Goal: Information Seeking & Learning: Learn about a topic

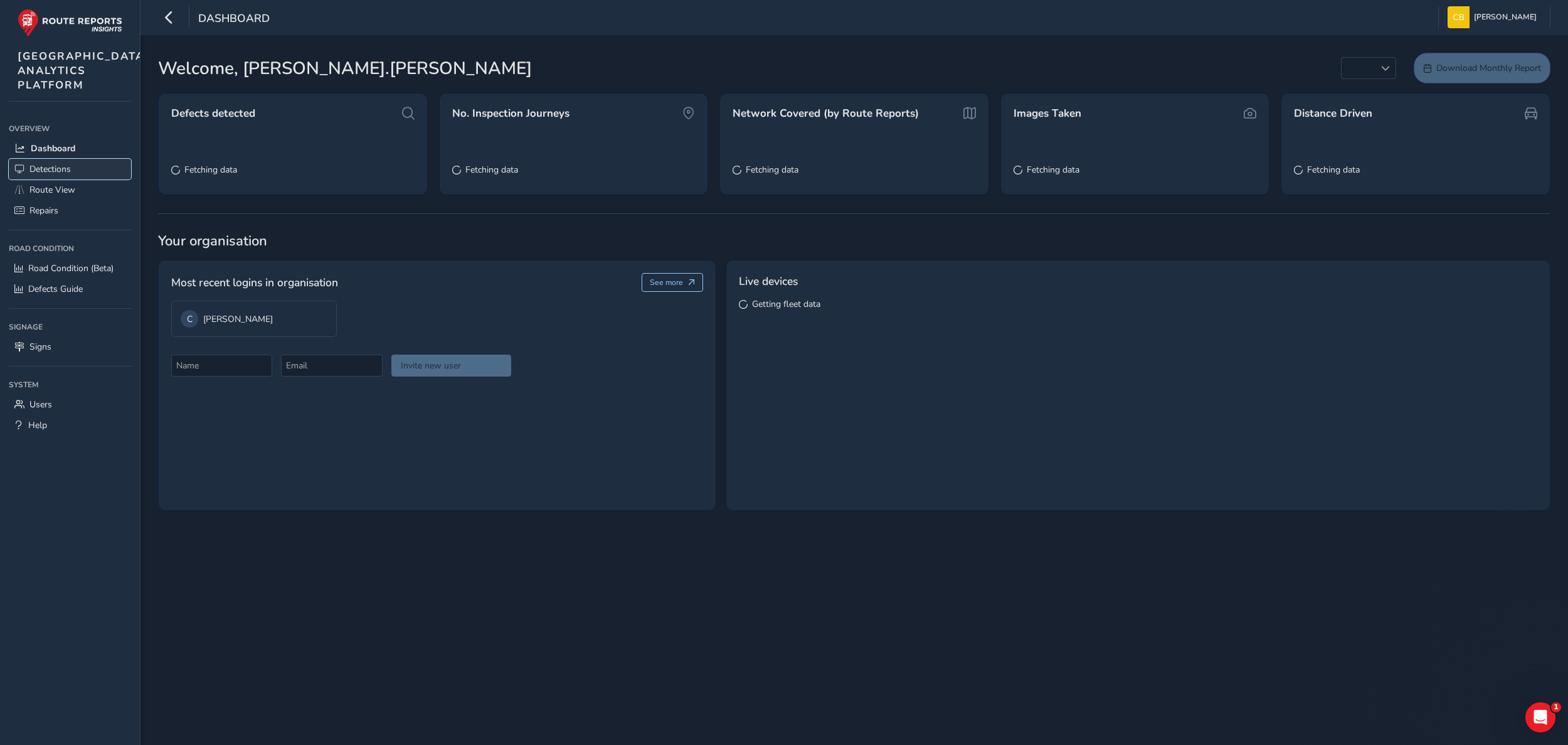
click at [55, 175] on span "Detections" at bounding box center [50, 169] width 42 height 12
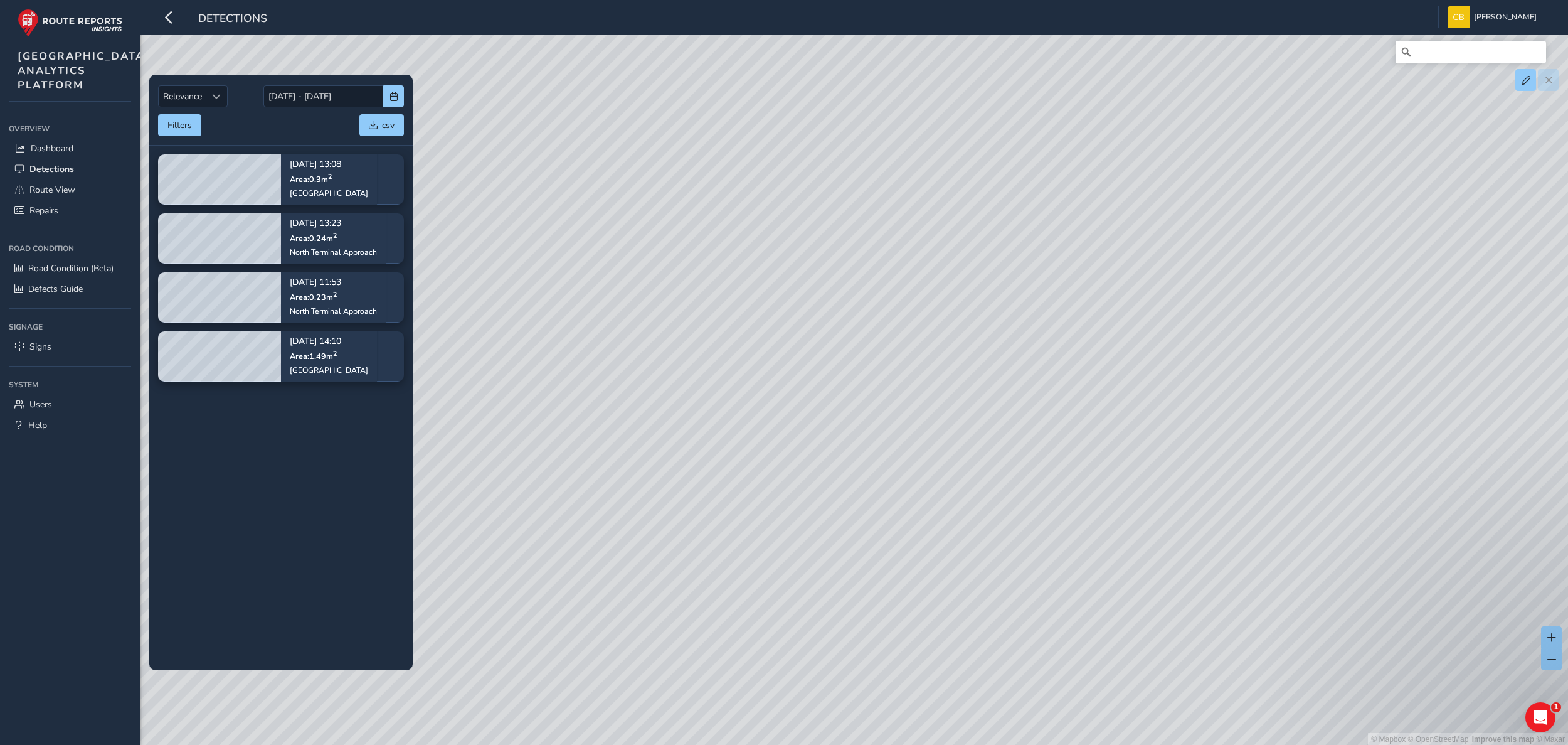
drag, startPoint x: 1382, startPoint y: 531, endPoint x: 677, endPoint y: 245, distance: 760.8
click at [677, 245] on div "© Mapbox © OpenStreetMap Improve this map © Maxar" at bounding box center [784, 373] width 1568 height 746
drag, startPoint x: 1237, startPoint y: 481, endPoint x: 857, endPoint y: 455, distance: 380.9
click at [857, 436] on div "© Mapbox © OpenStreetMap Improve this map © Maxar" at bounding box center [784, 373] width 1568 height 746
drag, startPoint x: 919, startPoint y: 357, endPoint x: 716, endPoint y: 513, distance: 256.0
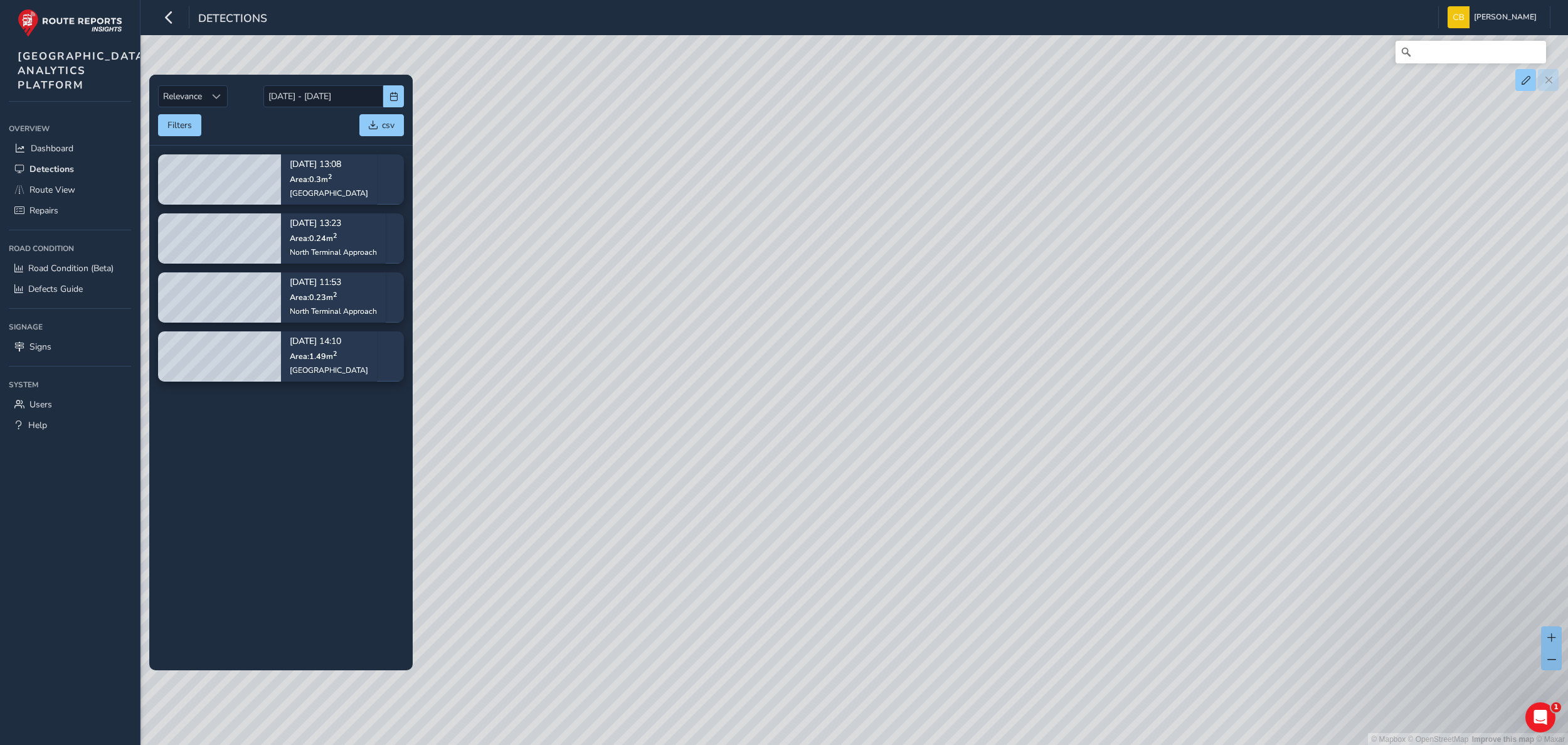
click at [716, 436] on div "© Mapbox © OpenStreetMap Improve this map © Maxar" at bounding box center [784, 373] width 1568 height 746
drag, startPoint x: 965, startPoint y: 196, endPoint x: 832, endPoint y: 338, distance: 194.6
click at [832, 338] on div "© Mapbox © OpenStreetMap Improve this map © Maxar" at bounding box center [784, 373] width 1568 height 746
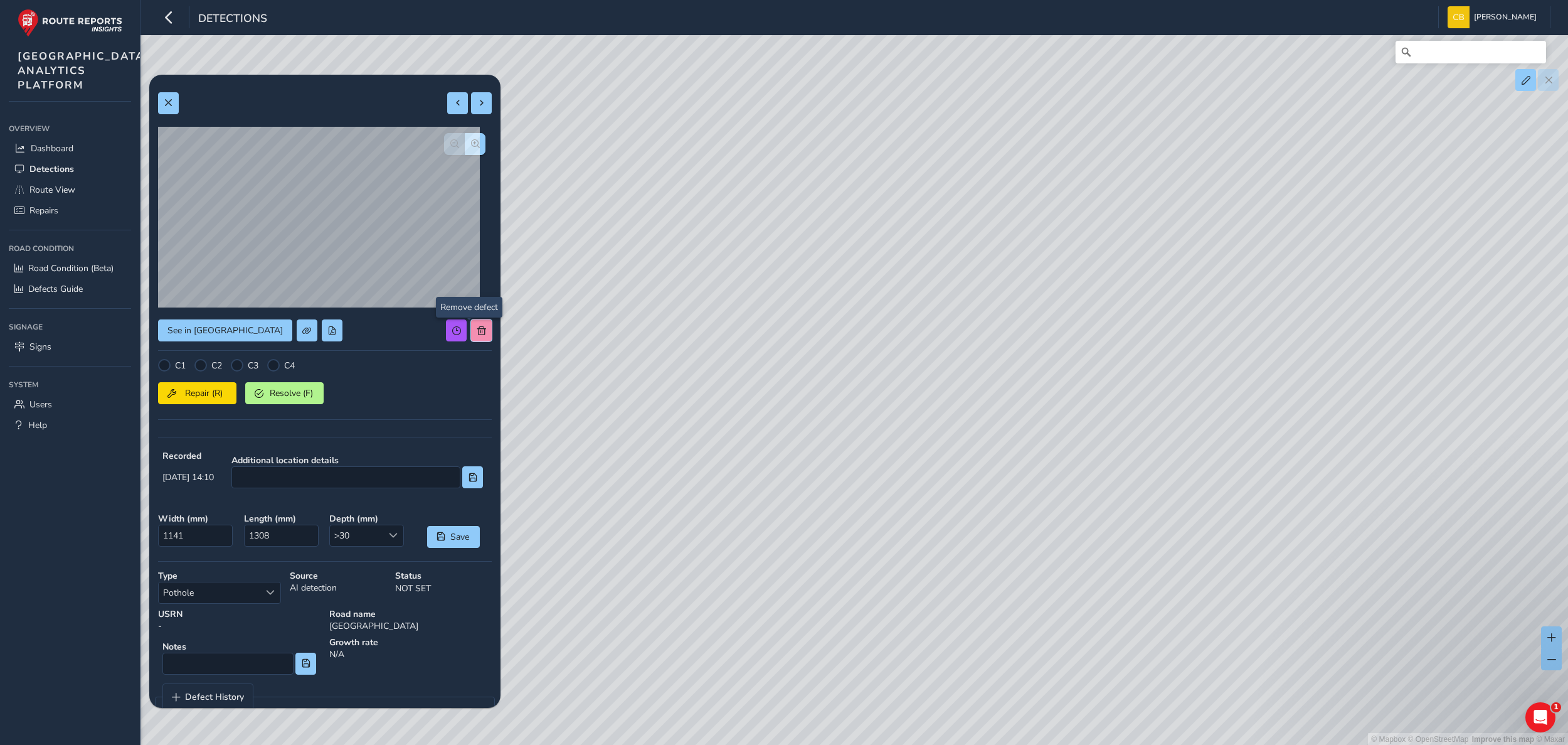
click at [477, 330] on span at bounding box center [482, 331] width 9 height 9
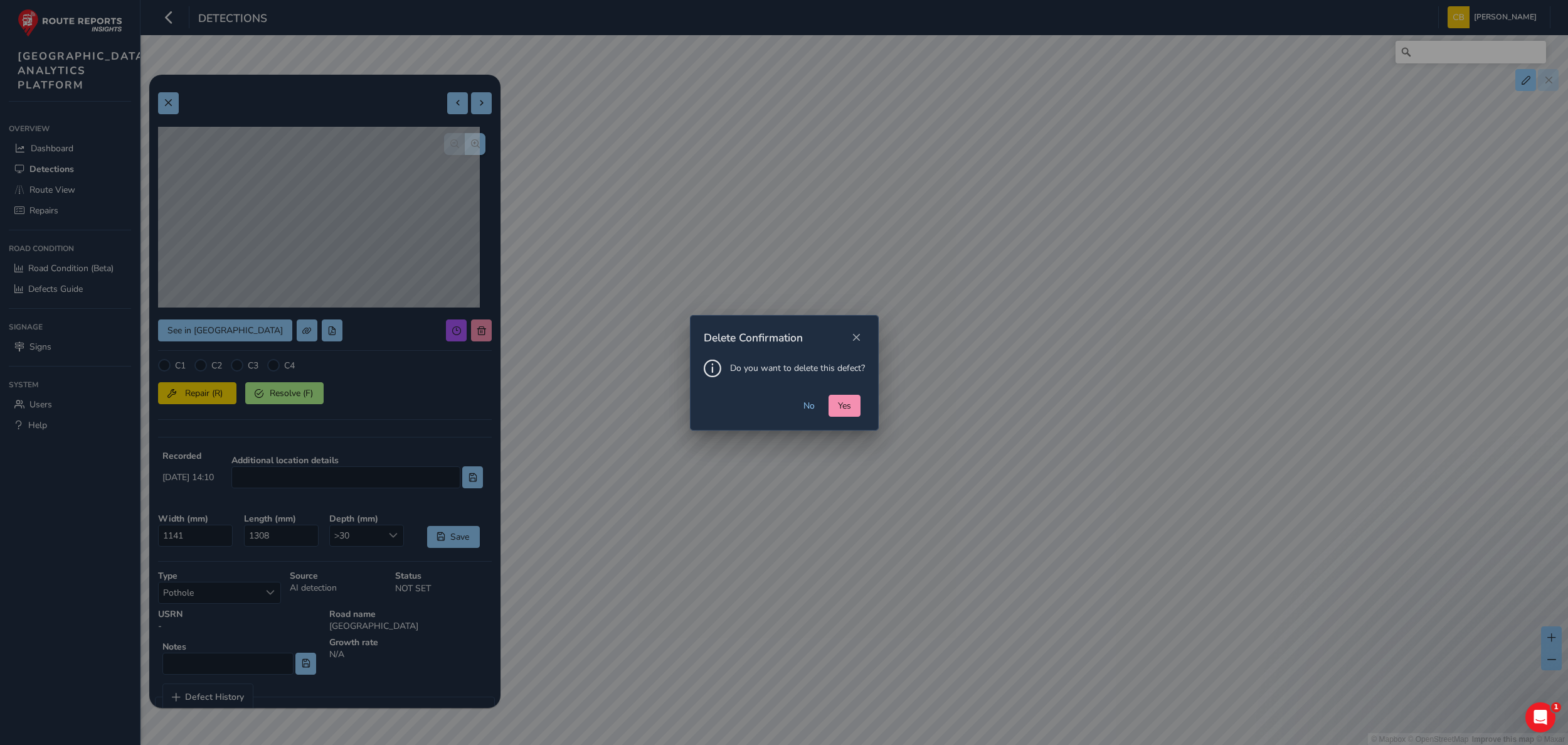
click at [860, 415] on div "No Yes" at bounding box center [784, 412] width 188 height 35
click at [853, 410] on button "Yes" at bounding box center [844, 406] width 32 height 22
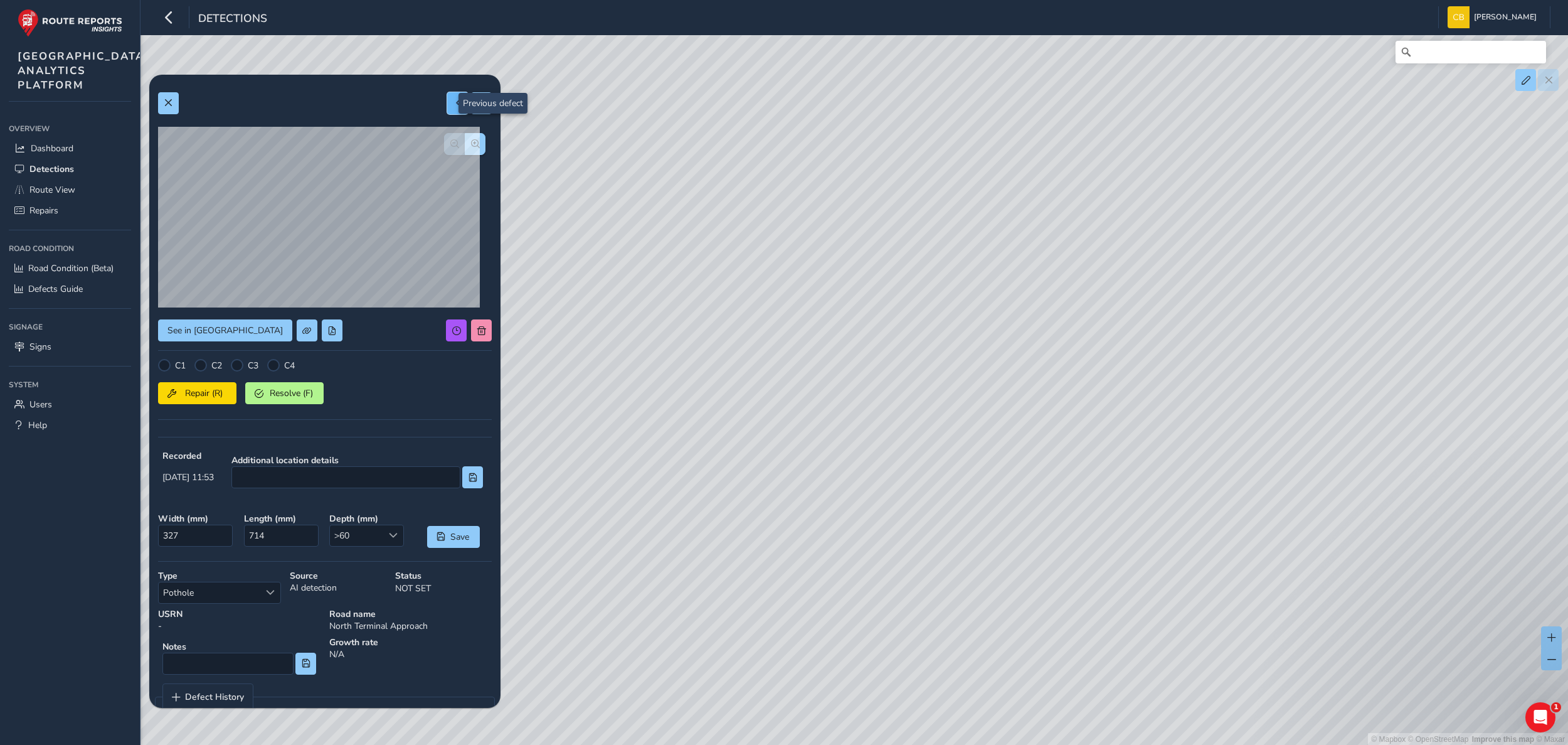
click at [447, 99] on button at bounding box center [458, 103] width 21 height 22
type input "314"
type input "778"
click at [471, 110] on button at bounding box center [481, 103] width 21 height 22
type input "327"
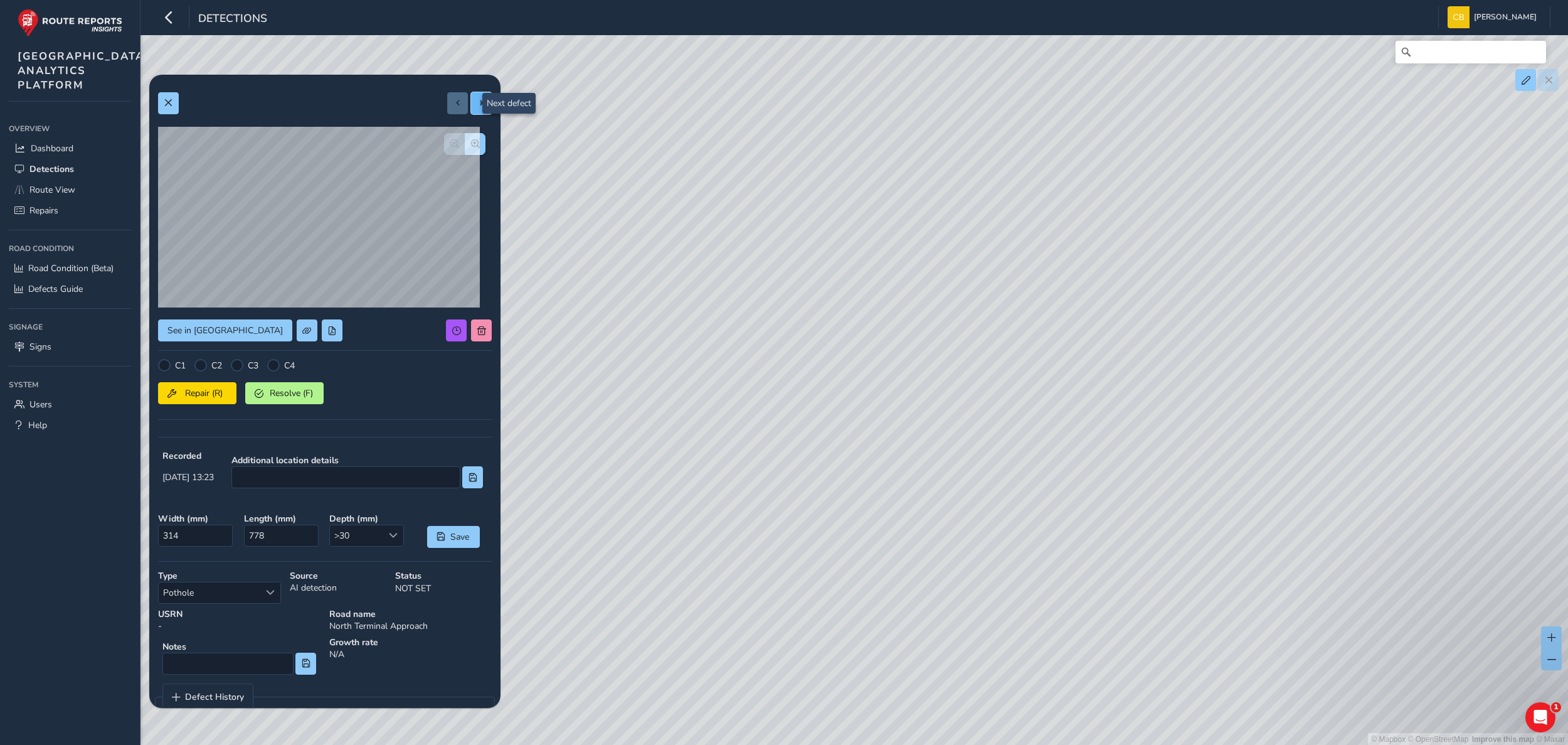
type input "714"
click at [473, 108] on button at bounding box center [481, 103] width 21 height 22
type input "343"
type input "877"
click at [471, 322] on button at bounding box center [481, 331] width 21 height 22
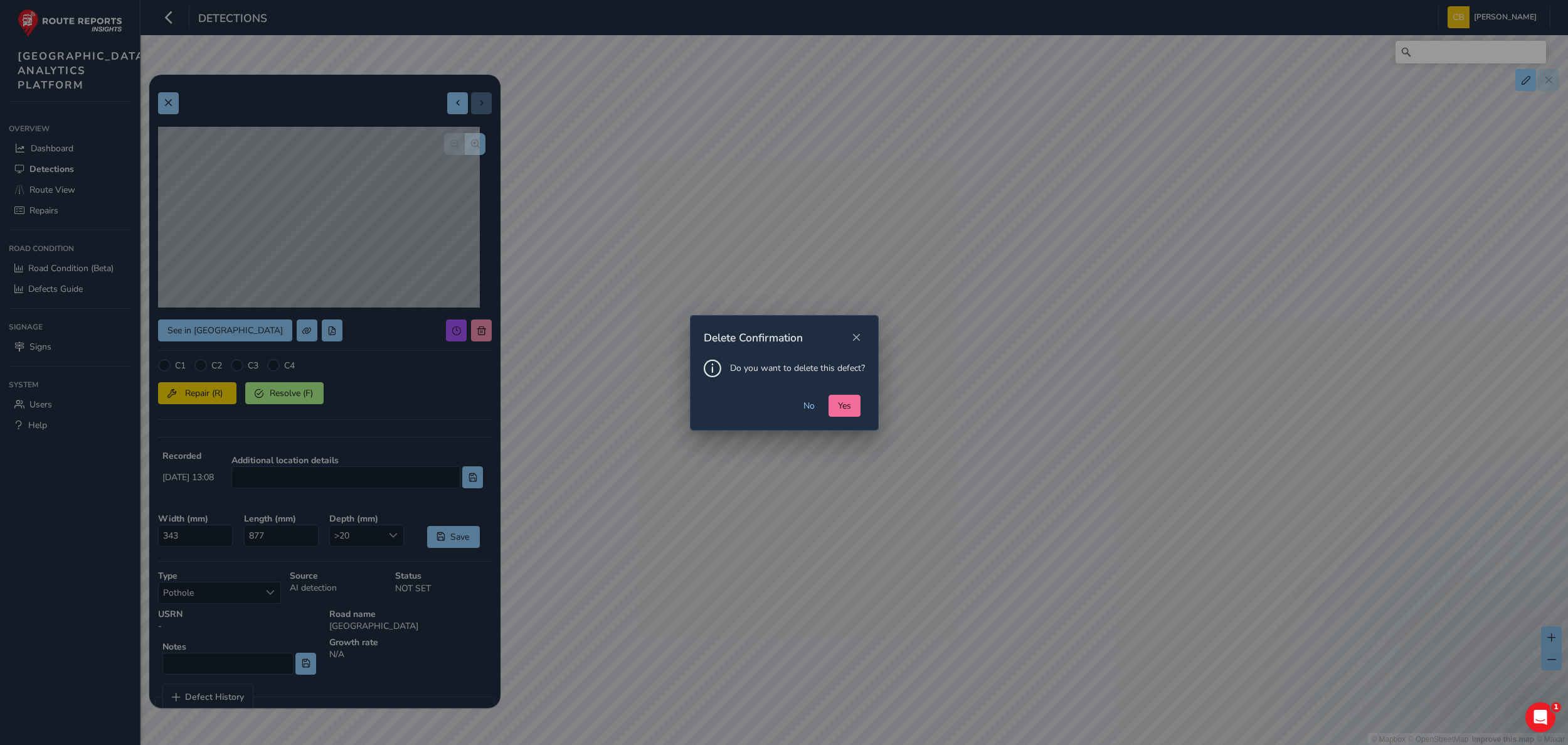
click at [838, 403] on span "Yes" at bounding box center [845, 405] width 13 height 12
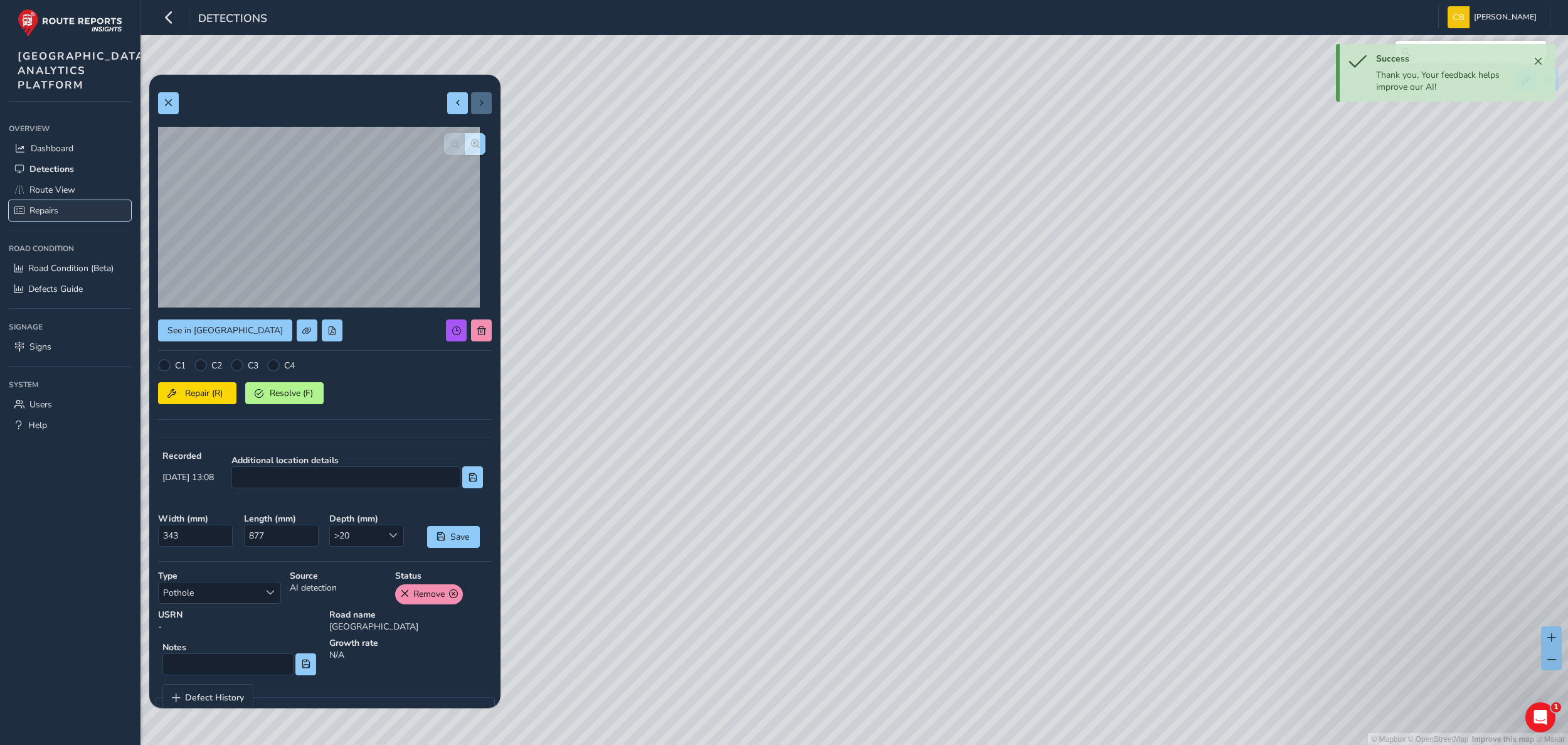
click at [57, 216] on span "Repairs" at bounding box center [44, 210] width 29 height 12
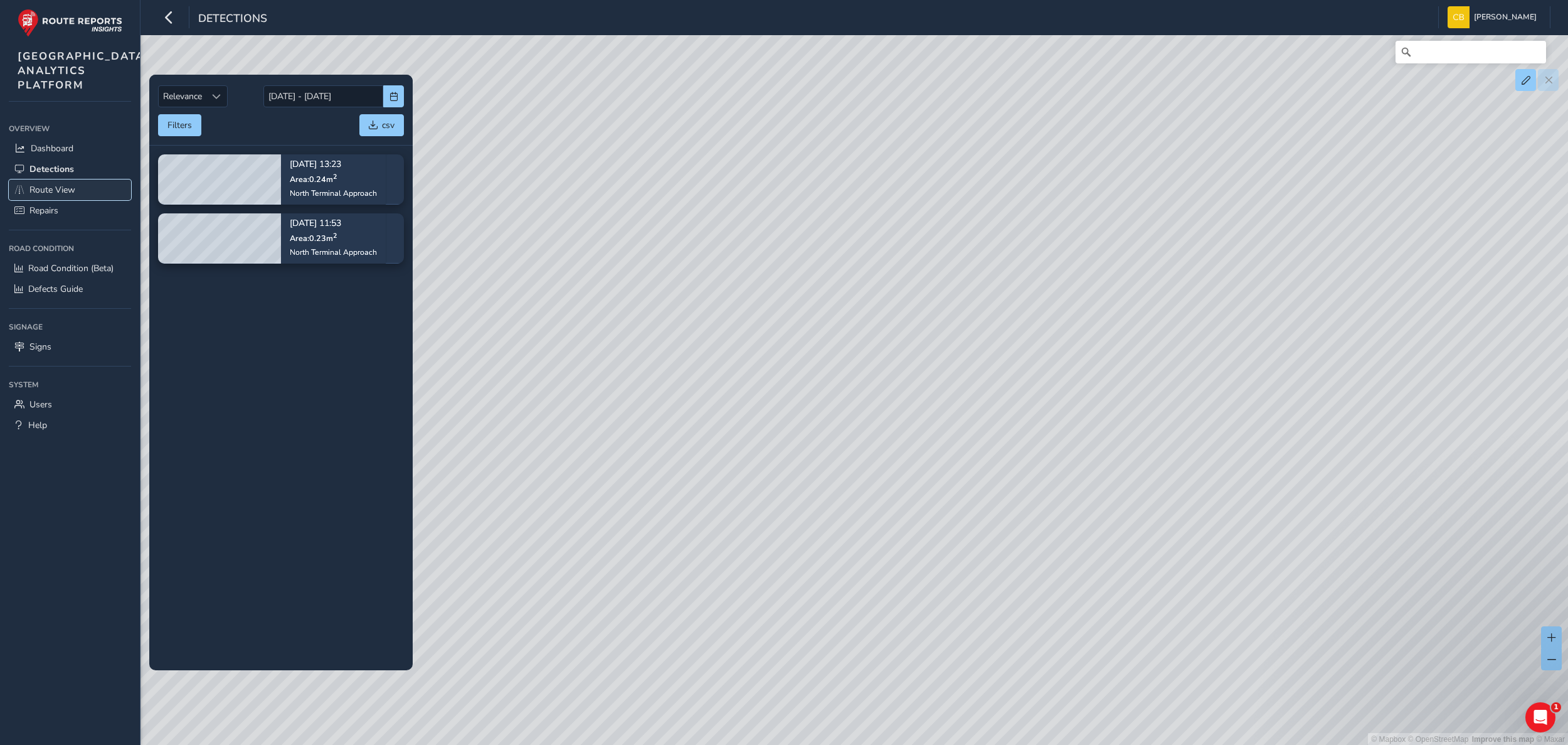
click at [71, 196] on span "Route View" at bounding box center [52, 190] width 46 height 12
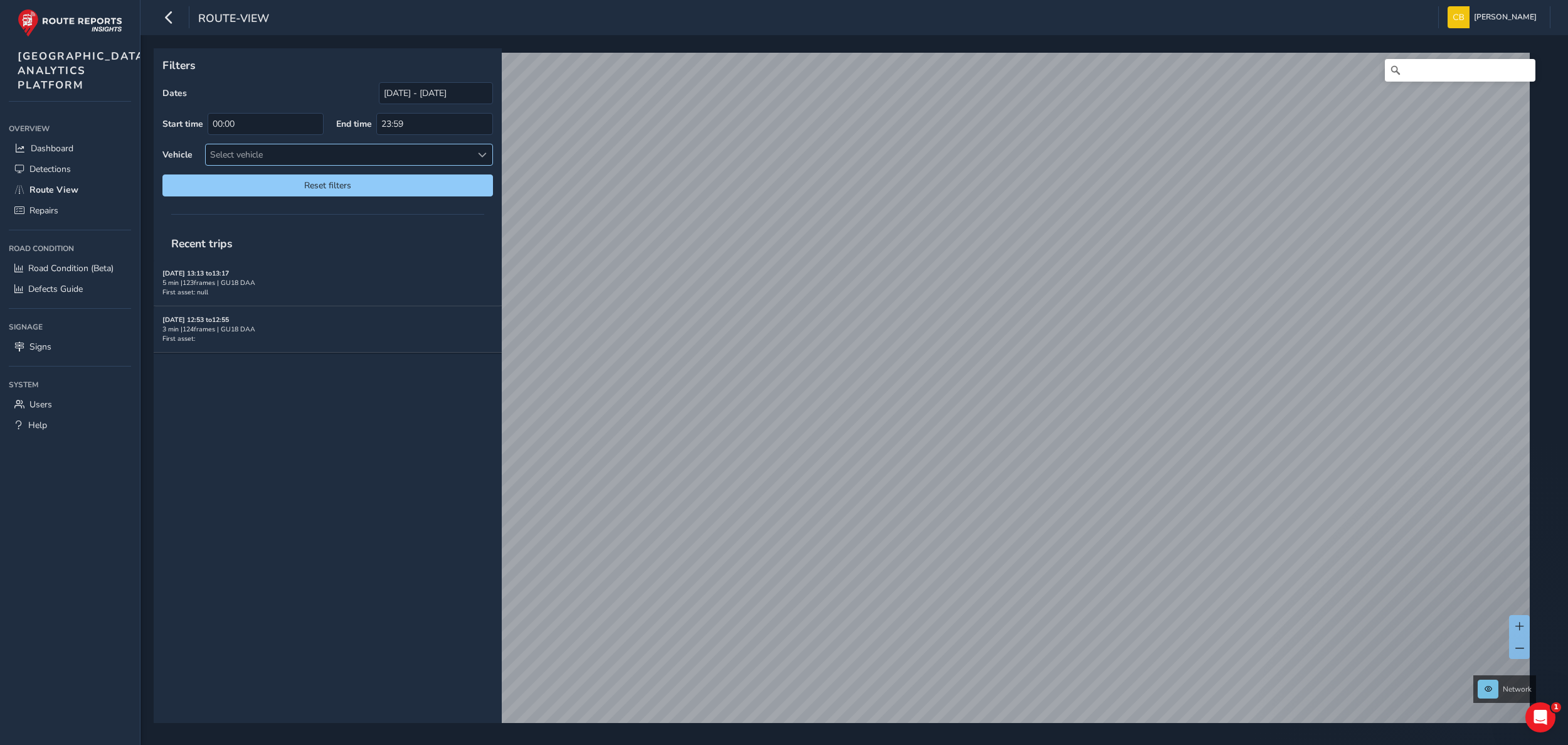
click at [390, 154] on div "Select vehicle" at bounding box center [339, 155] width 266 height 21
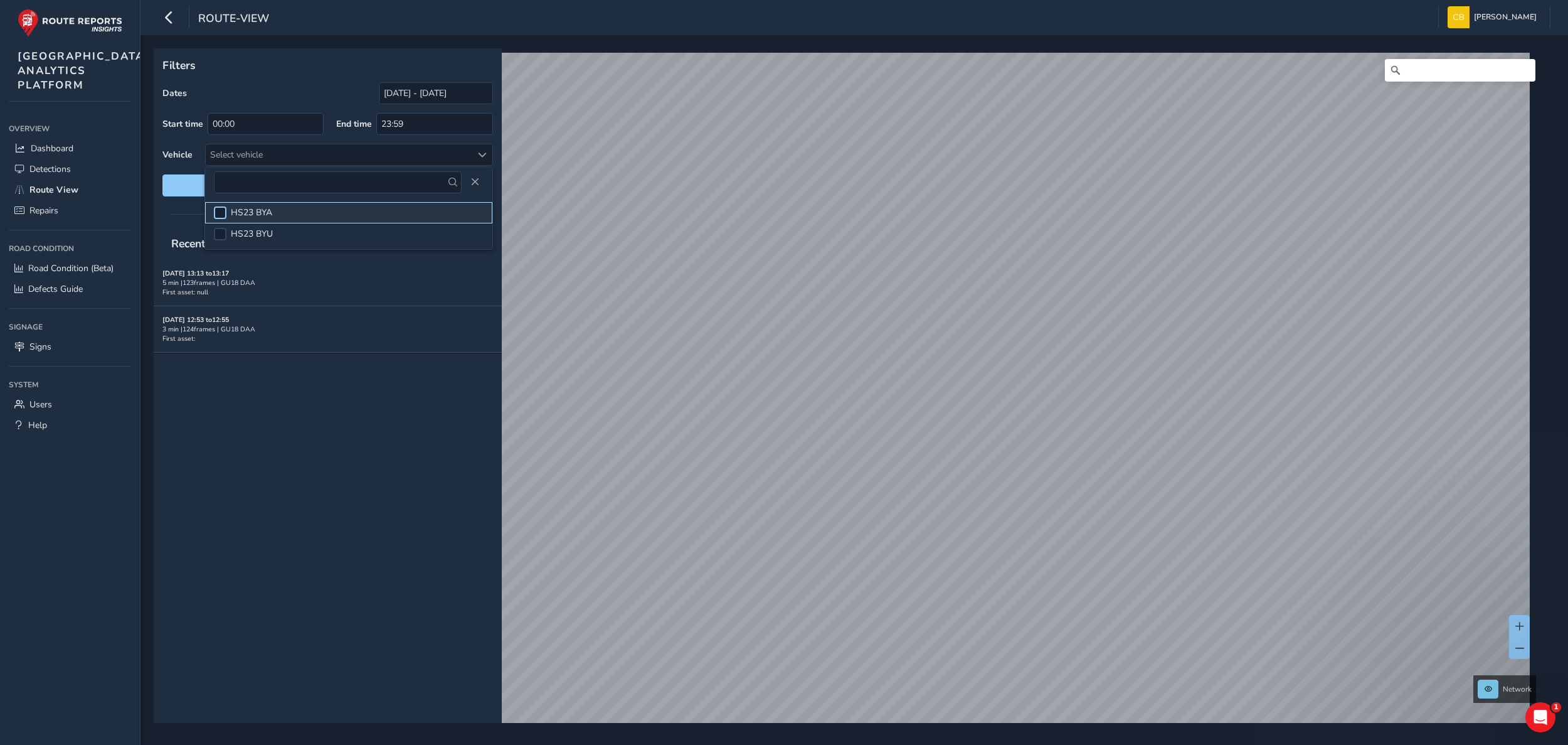
click at [223, 214] on div at bounding box center [219, 212] width 12 height 12
click at [219, 236] on div at bounding box center [219, 234] width 12 height 12
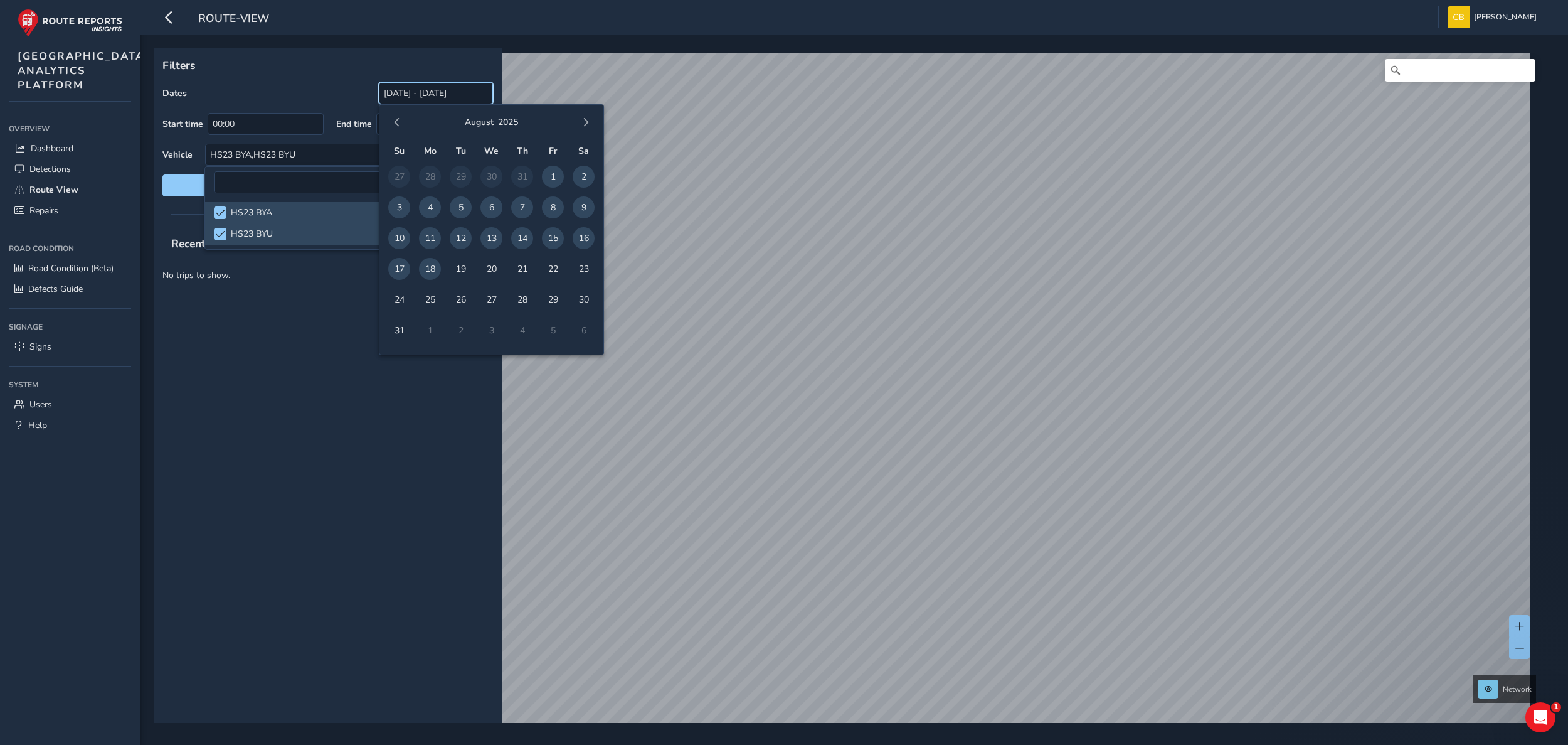
click at [460, 98] on input "[DATE] - [DATE]" at bounding box center [436, 94] width 114 height 22
click at [393, 120] on span "button" at bounding box center [397, 123] width 9 height 9
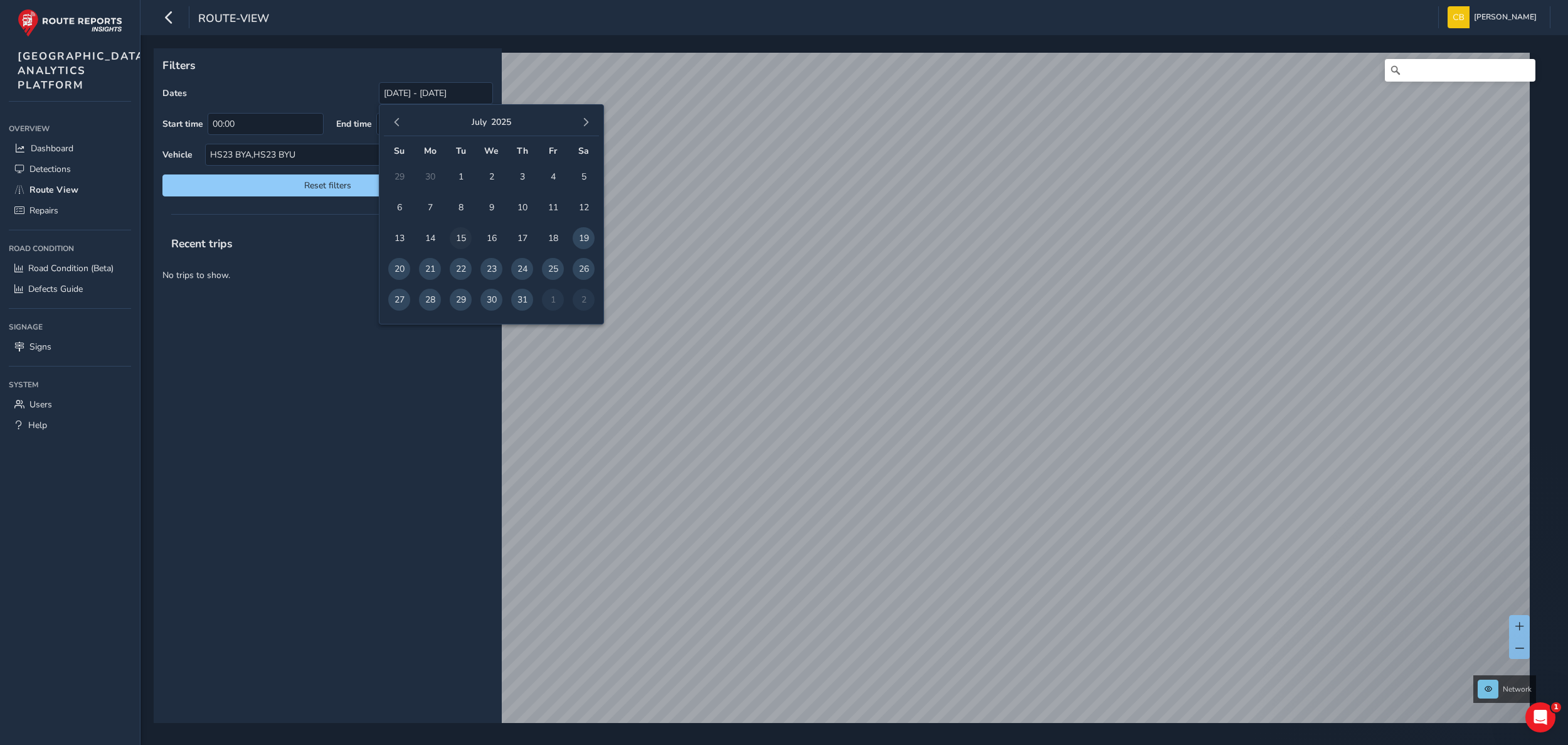
click at [460, 236] on span "15" at bounding box center [461, 238] width 22 height 22
click at [394, 403] on div "Recent trips" at bounding box center [328, 475] width 348 height 496
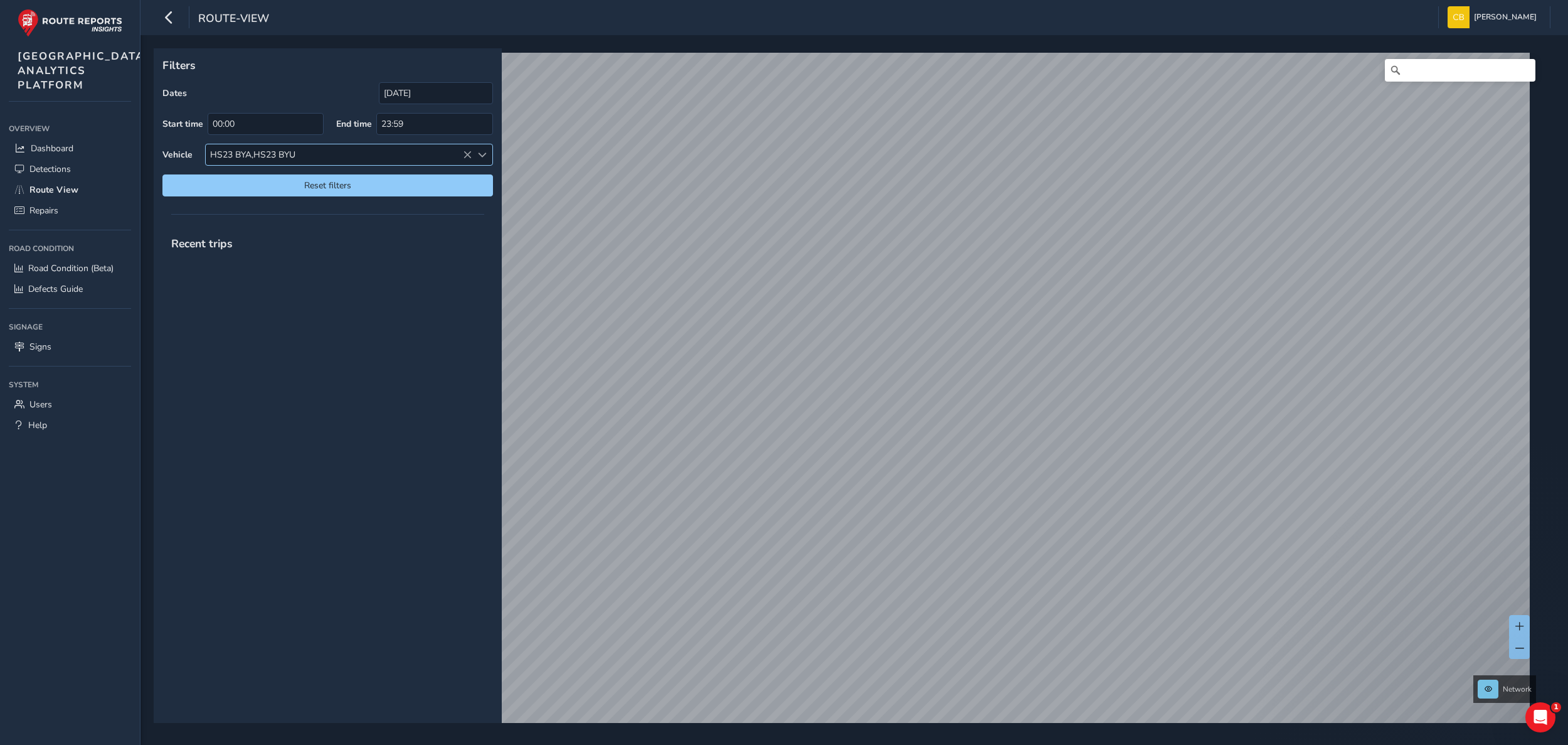
click at [465, 154] on icon at bounding box center [467, 155] width 9 height 9
click at [459, 95] on input "[DATE]" at bounding box center [436, 94] width 114 height 22
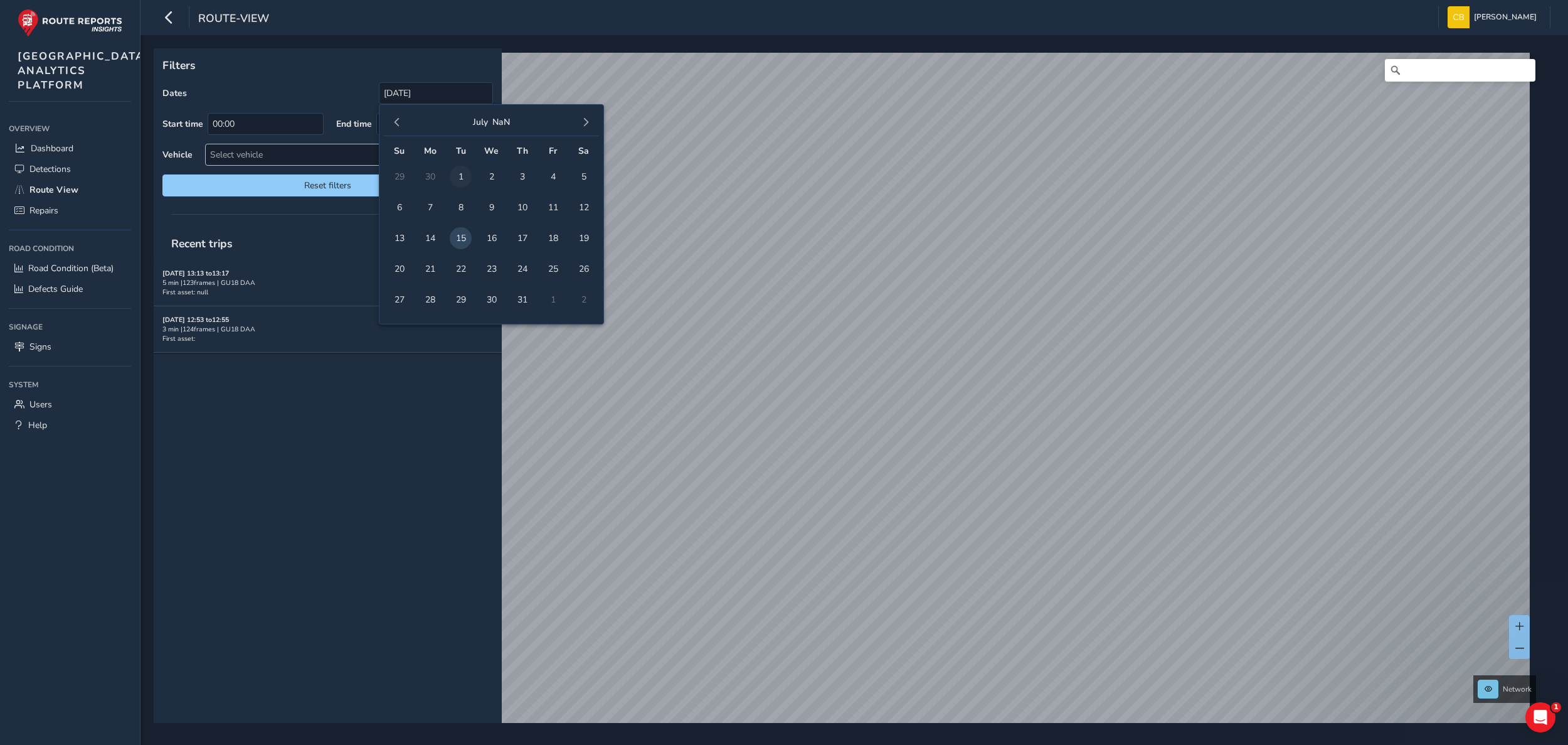
click at [458, 175] on span "1" at bounding box center [461, 177] width 22 height 22
click at [462, 179] on span "1" at bounding box center [461, 177] width 22 height 22
click at [484, 170] on span "2" at bounding box center [492, 177] width 22 height 22
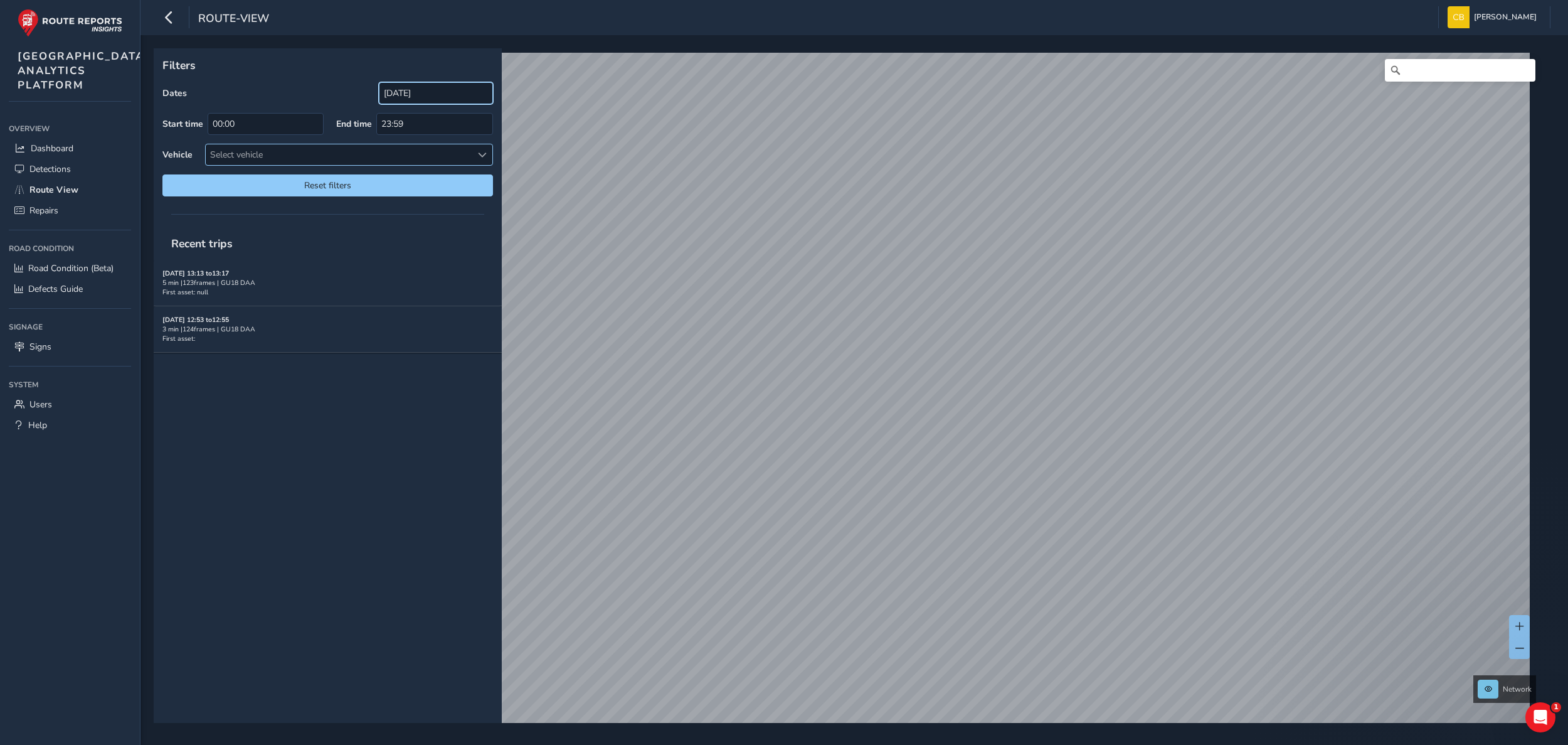
click at [442, 91] on input "[DATE]" at bounding box center [436, 94] width 114 height 22
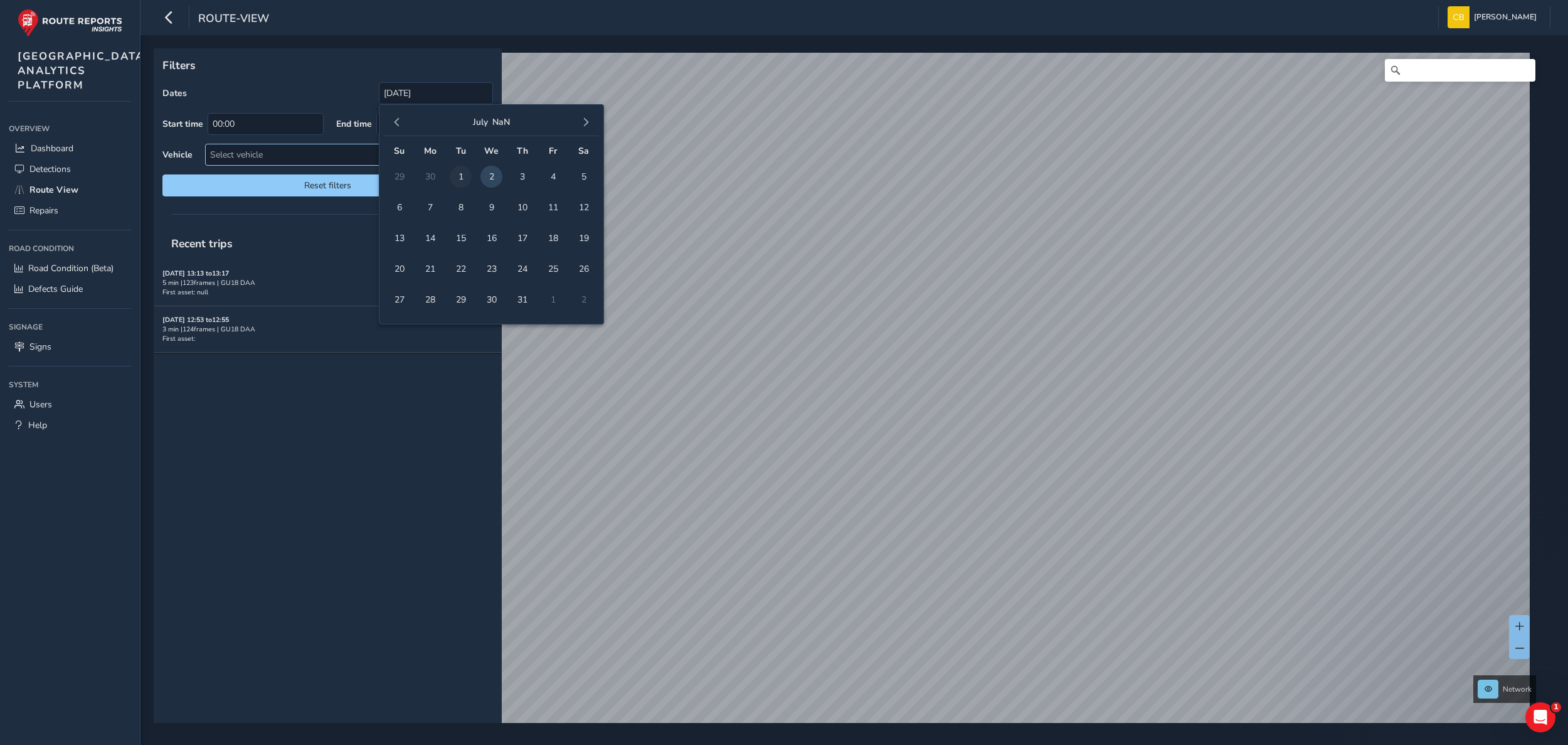
click at [461, 176] on span "1" at bounding box center [461, 177] width 22 height 22
click at [408, 431] on div "Recent trips [DATE] 13:13 to 13:17 5 min | 123 frames | GU18 DAA First asset: n…" at bounding box center [328, 475] width 348 height 496
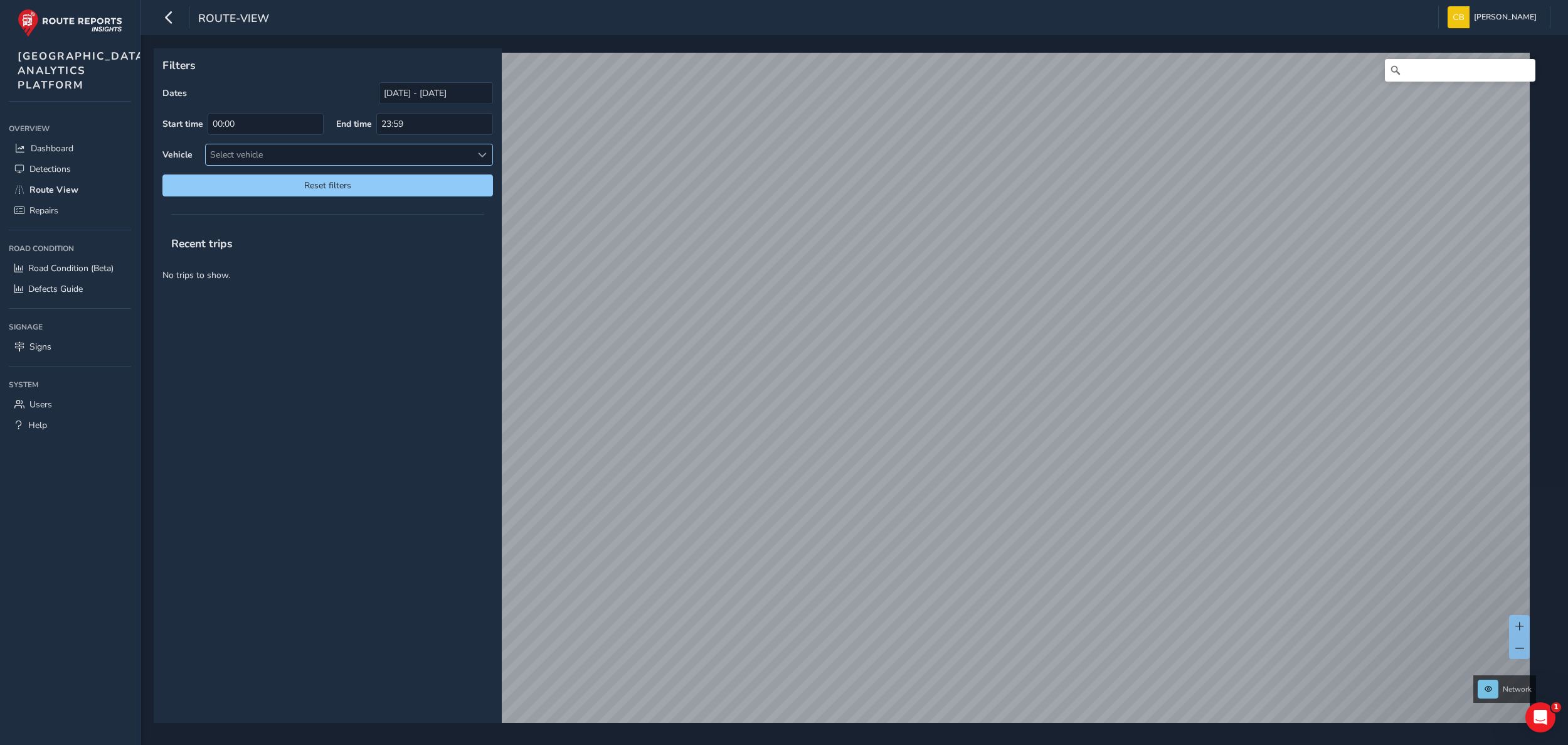
click at [320, 160] on div "Select vehicle" at bounding box center [339, 155] width 266 height 21
click at [48, 200] on link "Route View" at bounding box center [70, 190] width 122 height 21
click at [303, 145] on div "Select vehicle" at bounding box center [339, 155] width 266 height 21
drag, startPoint x: 242, startPoint y: 214, endPoint x: 473, endPoint y: 93, distance: 260.8
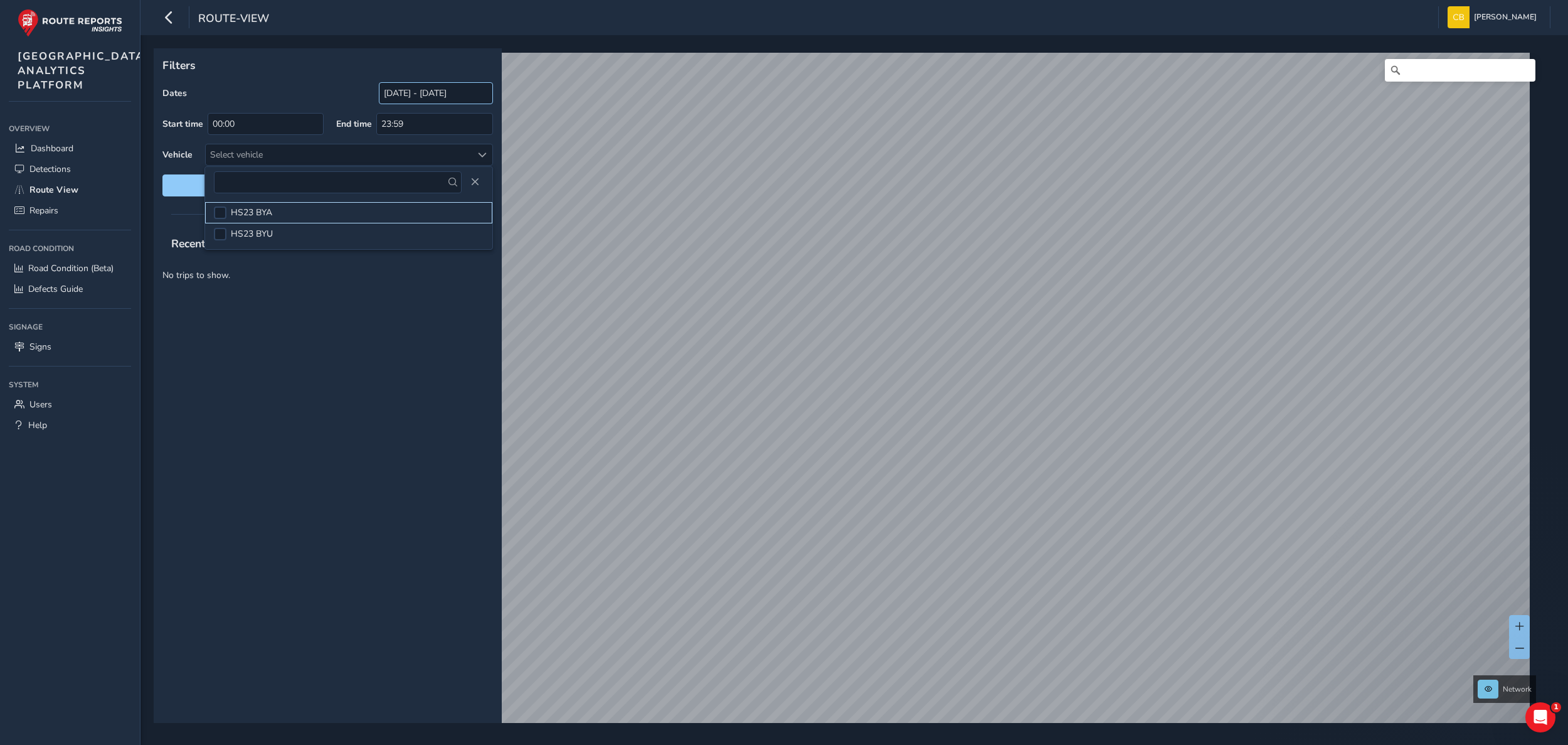
click at [240, 214] on span "HS23 BYA" at bounding box center [251, 212] width 42 height 12
click at [453, 95] on input "[DATE] - [DATE]" at bounding box center [436, 94] width 114 height 22
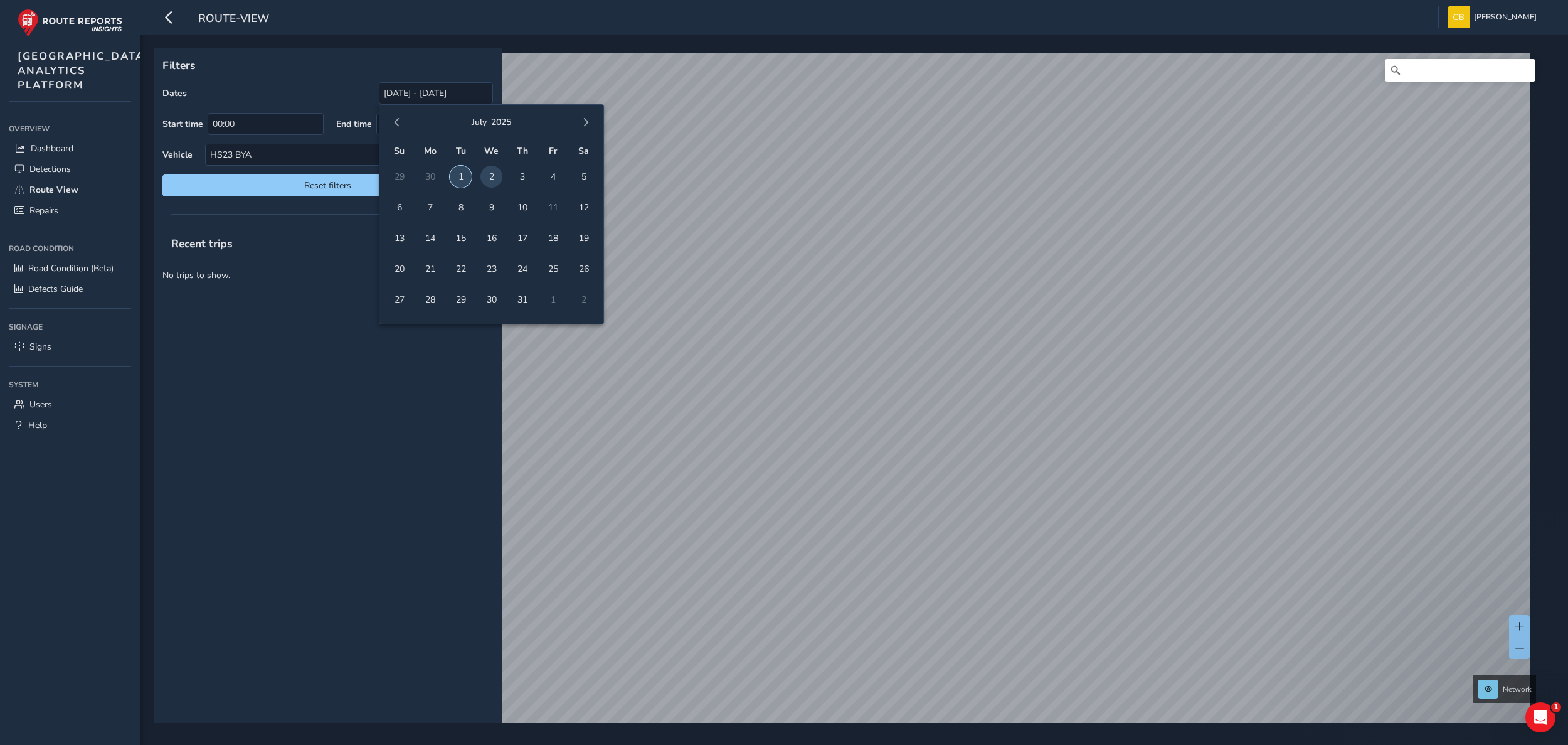
click at [456, 176] on span "1" at bounding box center [461, 177] width 22 height 22
click at [582, 123] on span "button" at bounding box center [586, 123] width 9 height 9
click at [516, 208] on span "7" at bounding box center [522, 207] width 22 height 22
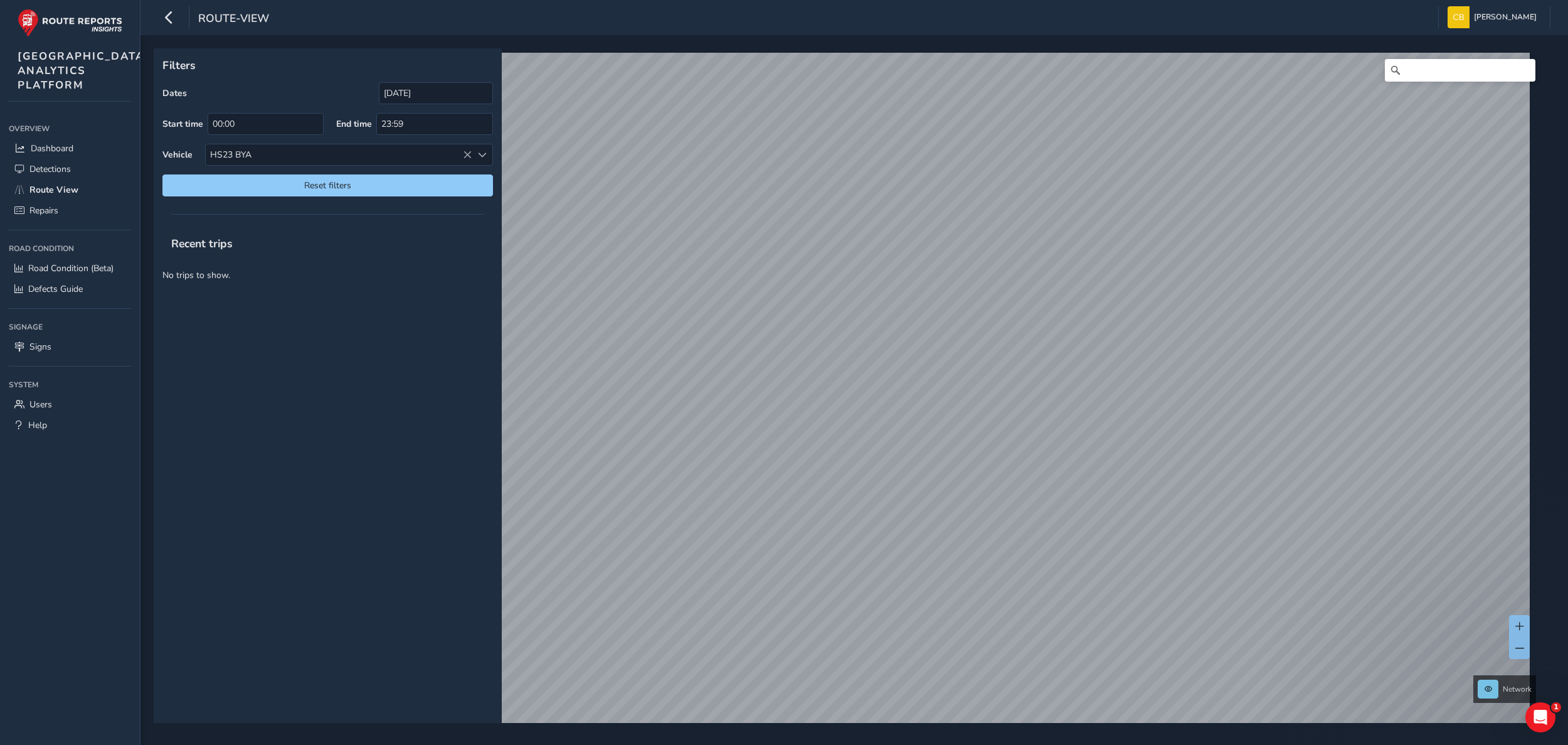
type input "[DATE] - [DATE]"
click at [321, 345] on div "Recent trips No trips to show." at bounding box center [328, 475] width 348 height 496
